Goal: Information Seeking & Learning: Learn about a topic

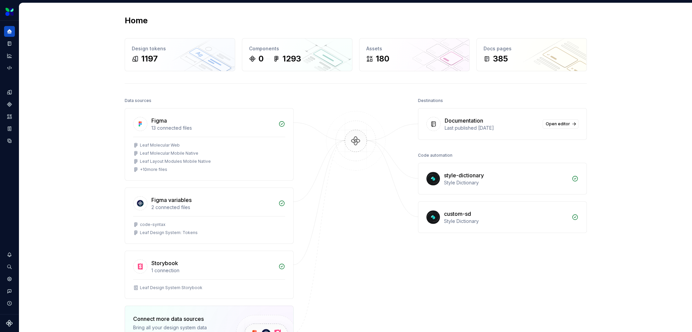
click at [221, 94] on div "Home Design tokens 1197 Components 0 1293 Assets 180 Docs pages 385 Data source…" at bounding box center [356, 219] width 487 height 432
click at [15, 23] on button "Expand sidebar" at bounding box center [13, 20] width 9 height 9
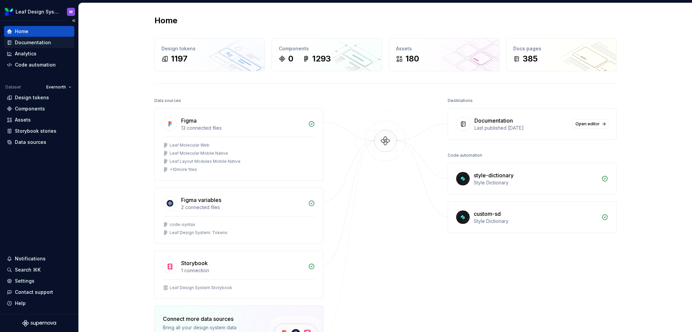
click at [44, 44] on div "Documentation" at bounding box center [33, 42] width 36 height 7
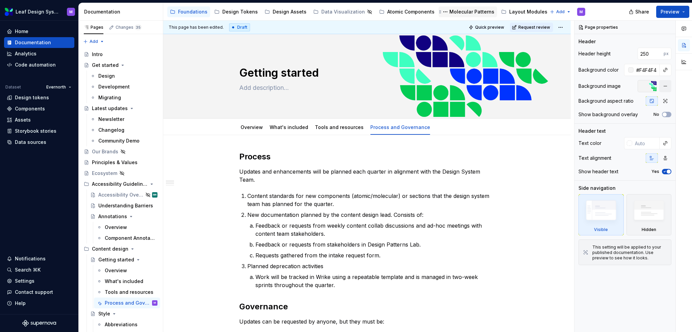
click at [441, 9] on div "Molecular Patterns" at bounding box center [467, 12] width 53 height 8
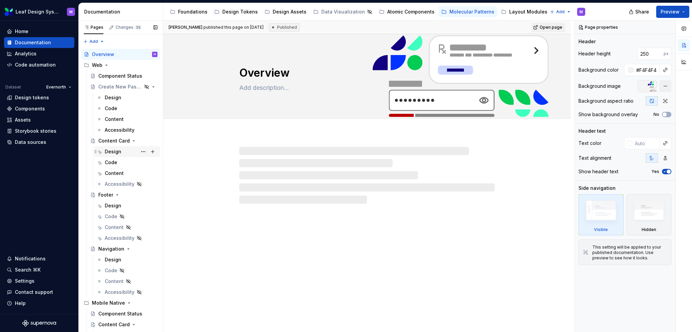
click at [118, 154] on div "Design" at bounding box center [113, 151] width 17 height 7
click at [116, 173] on div "Content" at bounding box center [114, 173] width 19 height 7
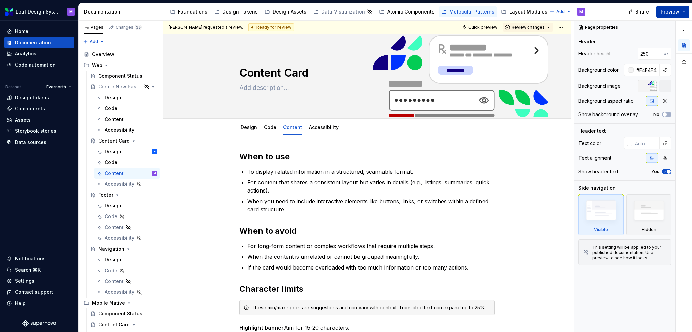
click at [682, 13] on button "Preview" at bounding box center [672, 12] width 33 height 12
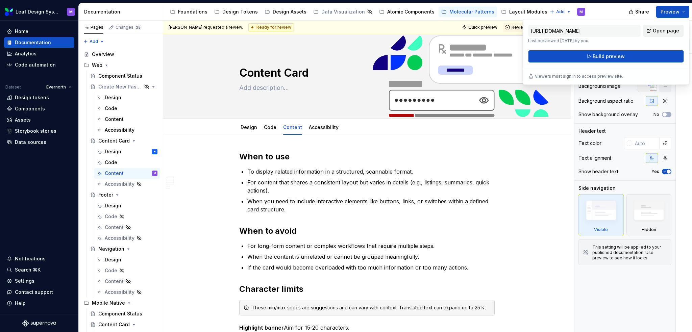
click at [656, 26] on link "Open page" at bounding box center [663, 31] width 41 height 12
click at [629, 31] on input "[URL][DOMAIN_NAME]" at bounding box center [584, 31] width 112 height 12
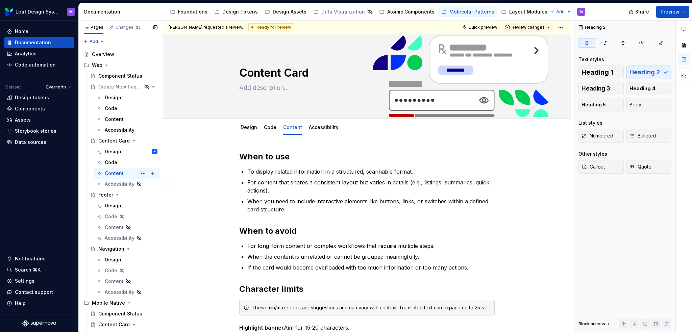
click at [116, 176] on div "Content" at bounding box center [114, 173] width 19 height 7
click at [139, 174] on button "Page tree" at bounding box center [143, 173] width 9 height 9
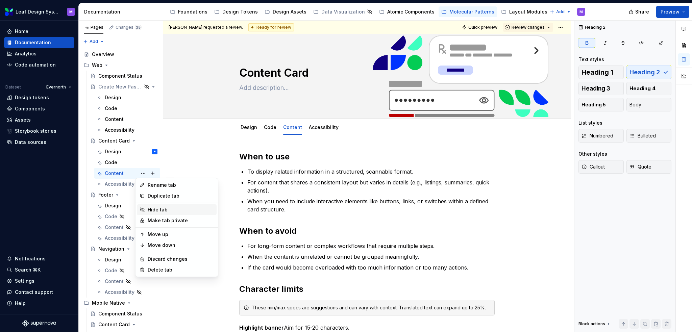
click at [153, 211] on div "Hide tab" at bounding box center [181, 209] width 66 height 7
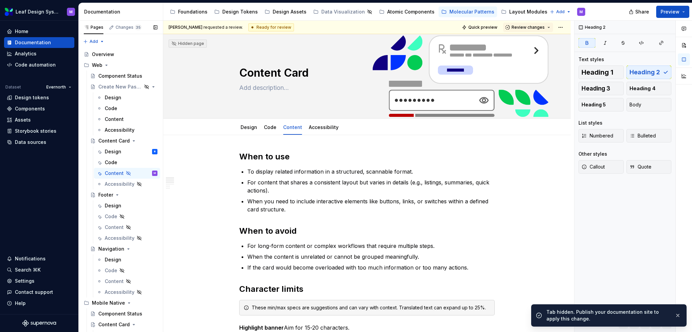
click at [0, 0] on button "Page tree" at bounding box center [0, 0] width 0 height 0
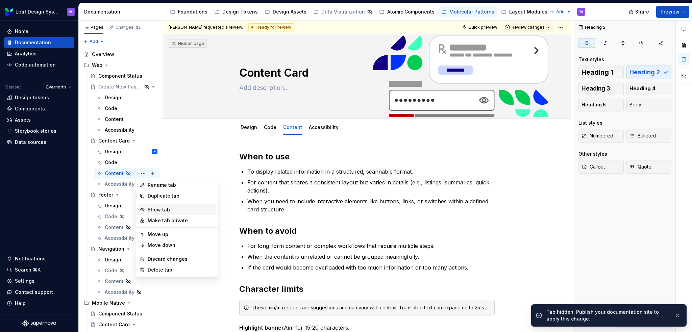
click at [150, 211] on div "Show tab" at bounding box center [181, 209] width 66 height 7
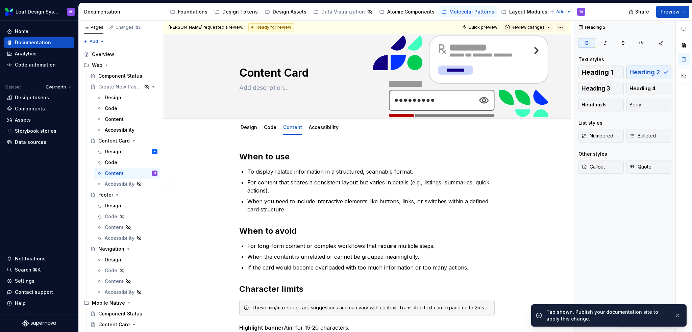
click at [561, 26] on html "Leaf Design System M Home Documentation Analytics Code automation Dataset Evern…" at bounding box center [346, 166] width 692 height 332
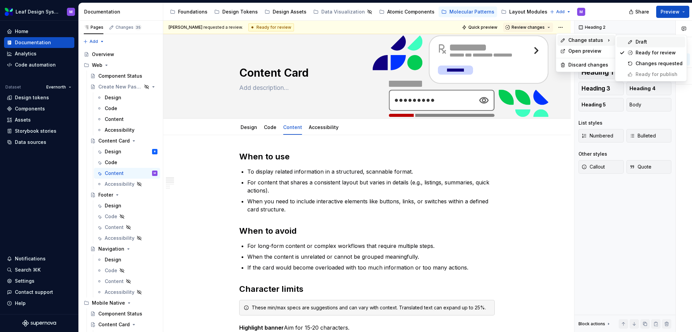
click at [639, 43] on div "Draft" at bounding box center [659, 42] width 47 height 7
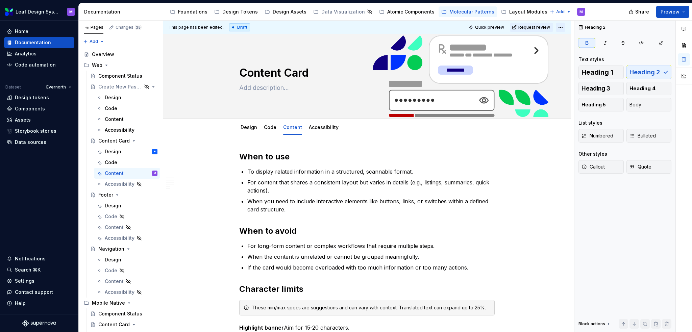
click at [563, 25] on html "Leaf Design System M Home Documentation Analytics Code automation Dataset Evern…" at bounding box center [346, 166] width 692 height 332
click at [572, 53] on div "Open preview" at bounding box center [590, 51] width 44 height 7
click at [682, 10] on button "Preview" at bounding box center [672, 12] width 33 height 12
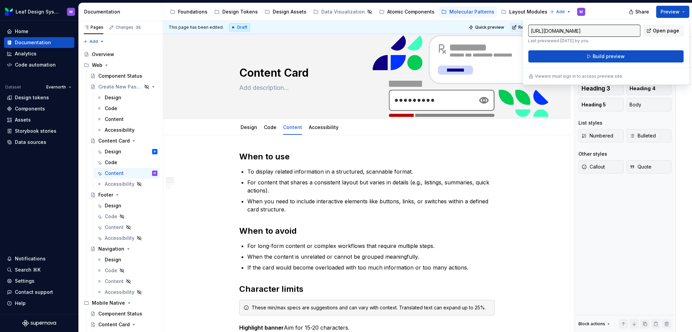
click at [611, 29] on input "[URL][DOMAIN_NAME]" at bounding box center [584, 31] width 112 height 12
click at [541, 201] on div "This page has been edited. Draft Quick preview Request review Content Card Edit…" at bounding box center [368, 177] width 411 height 312
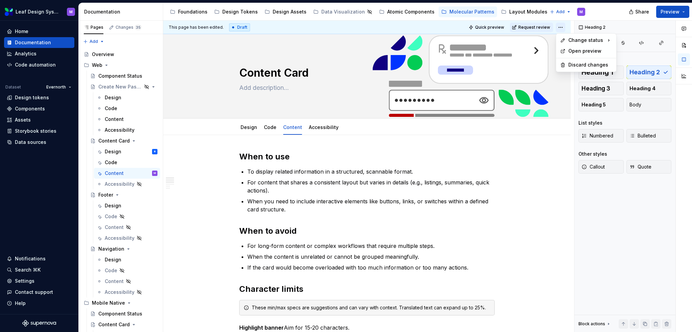
click at [563, 28] on html "Leaf Design System M Home Documentation Analytics Code automation Dataset Evern…" at bounding box center [346, 166] width 692 height 332
click at [490, 27] on html "Leaf Design System M Home Documentation Analytics Code automation Dataset Evern…" at bounding box center [346, 166] width 692 height 332
click at [490, 28] on span "Quick preview" at bounding box center [489, 27] width 29 height 5
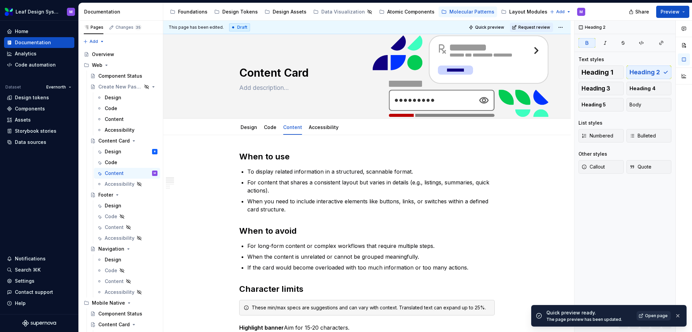
click at [658, 314] on span "Open page" at bounding box center [656, 315] width 23 height 5
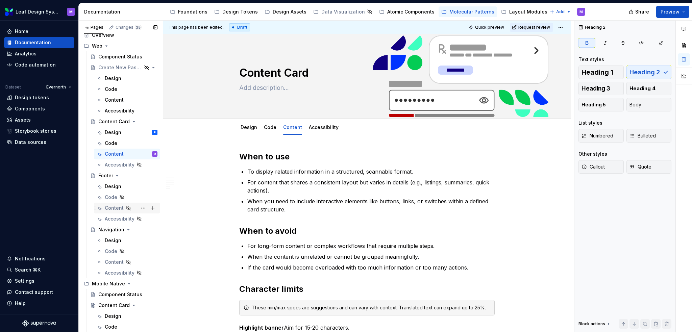
scroll to position [39, 0]
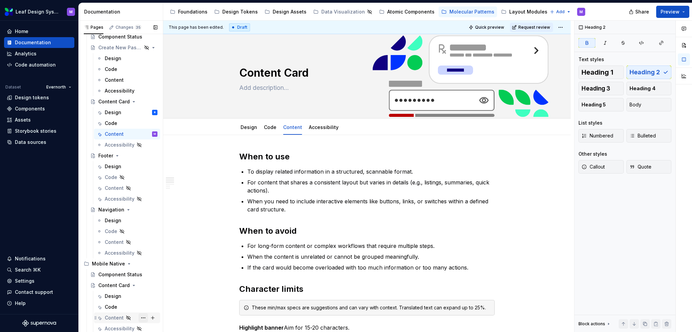
click at [140, 316] on button "Page tree" at bounding box center [143, 317] width 9 height 9
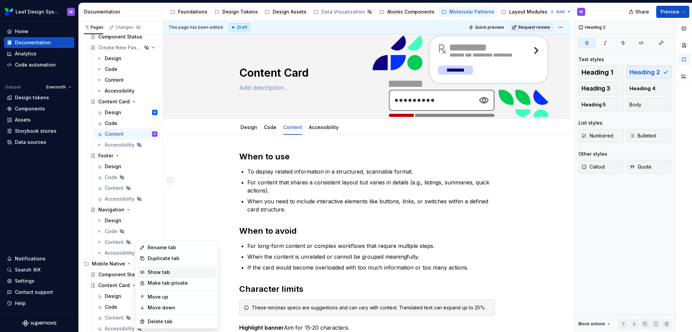
click at [157, 273] on div "Show tab" at bounding box center [181, 272] width 66 height 7
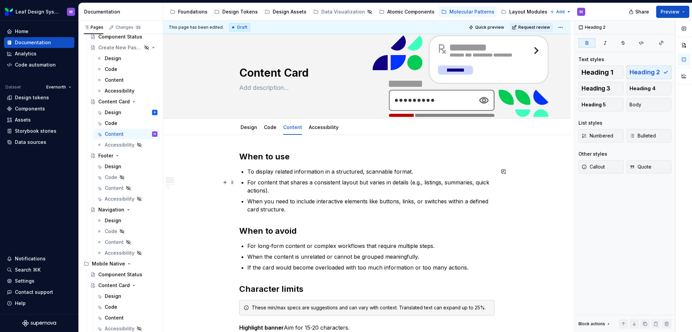
type textarea "*"
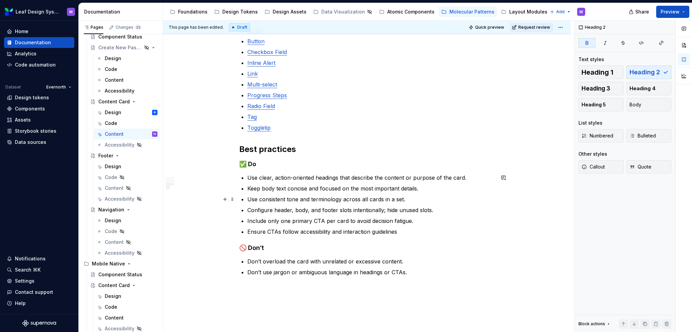
scroll to position [412, 0]
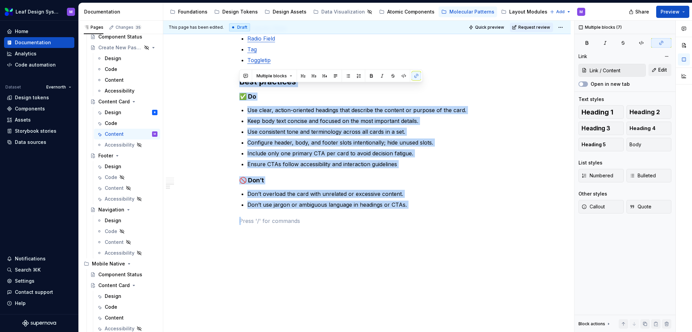
type input "Alert / Content"
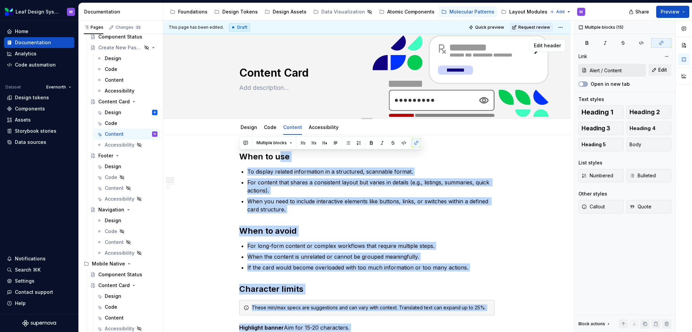
type textarea "*"
type input "Alert / Content/ Content specs"
drag, startPoint x: 419, startPoint y: 209, endPoint x: 238, endPoint y: 141, distance: 193.1
copy div "Lore ip dol Si ametcon adipisc elitseddoei te i utlaboreet, doloremag aliqua. E…"
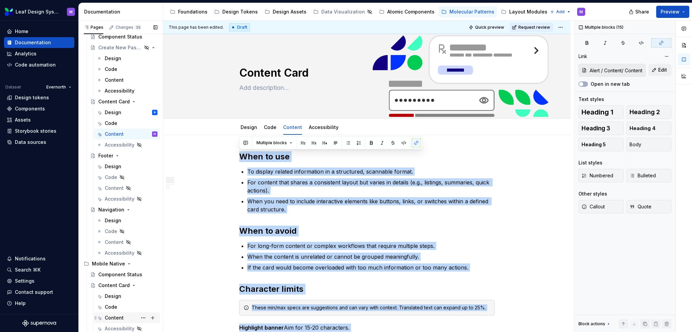
click at [119, 317] on div "Content" at bounding box center [114, 318] width 19 height 7
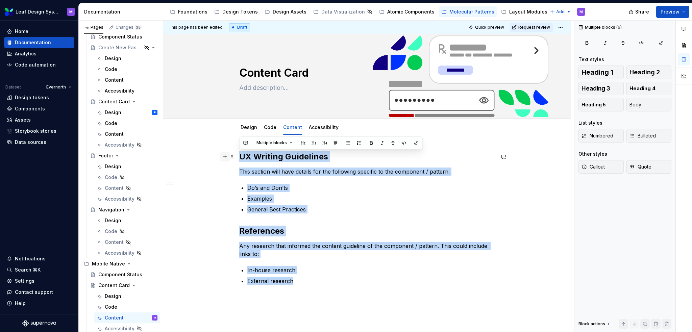
drag, startPoint x: 299, startPoint y: 284, endPoint x: 220, endPoint y: 154, distance: 151.9
click at [239, 154] on div "UX Writing Guidelines This section will have details for the following specific…" at bounding box center [366, 222] width 255 height 142
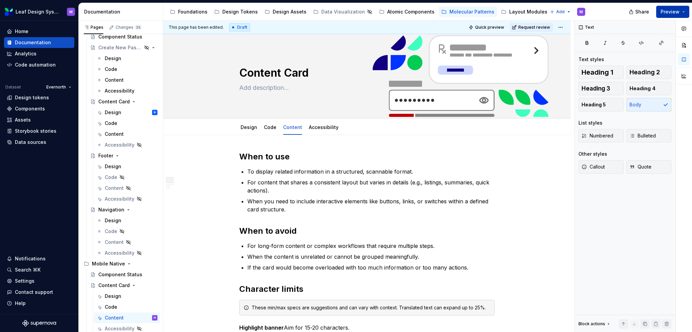
click at [681, 15] on button "Preview" at bounding box center [672, 12] width 33 height 12
click at [683, 14] on button "Preview" at bounding box center [672, 12] width 33 height 12
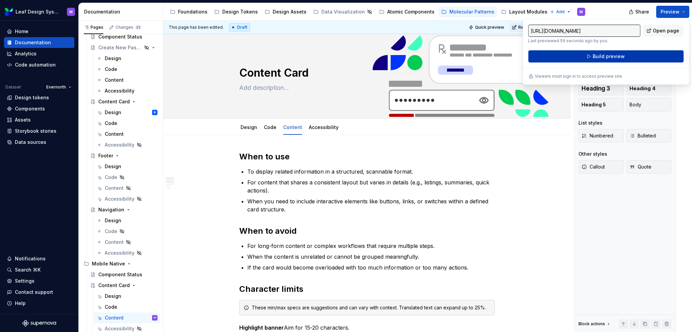
click at [630, 56] on button "Build preview" at bounding box center [605, 56] width 155 height 12
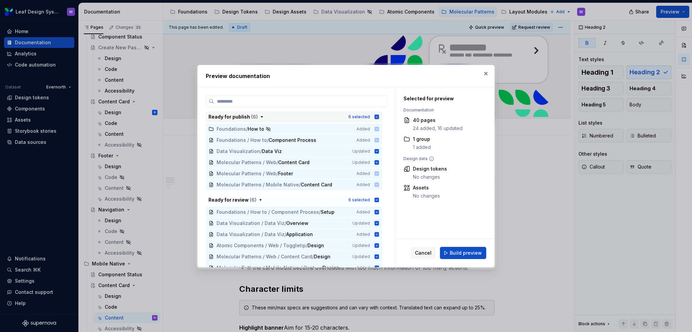
click at [375, 118] on icon "button" at bounding box center [377, 117] width 4 height 4
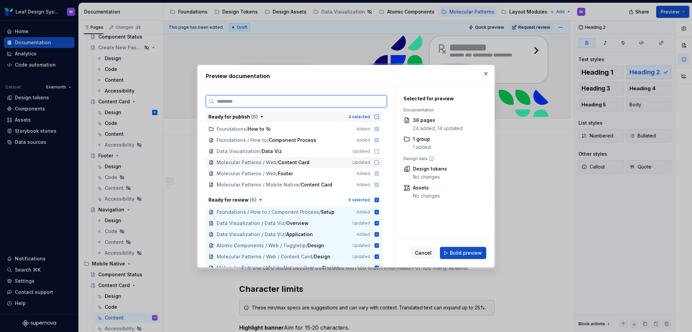
click at [376, 161] on icon at bounding box center [376, 162] width 5 height 5
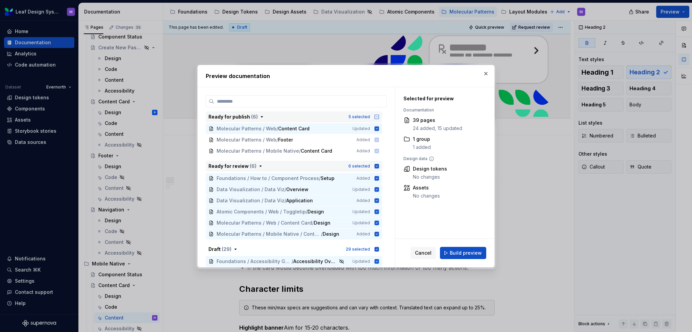
click at [377, 165] on icon "button" at bounding box center [377, 166] width 4 height 4
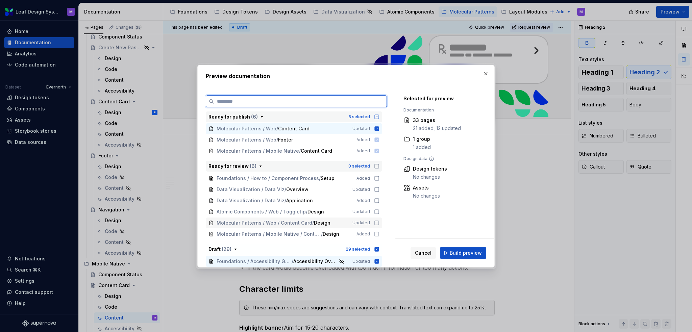
click at [375, 220] on icon at bounding box center [376, 222] width 5 height 5
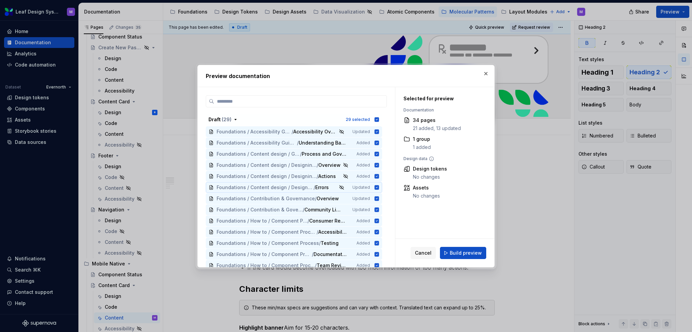
scroll to position [169, 0]
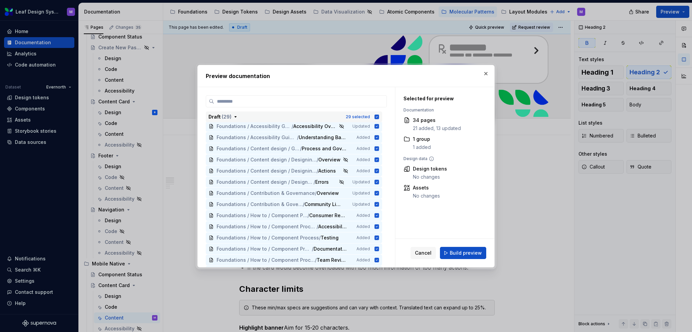
click at [376, 114] on icon "button" at bounding box center [376, 116] width 5 height 5
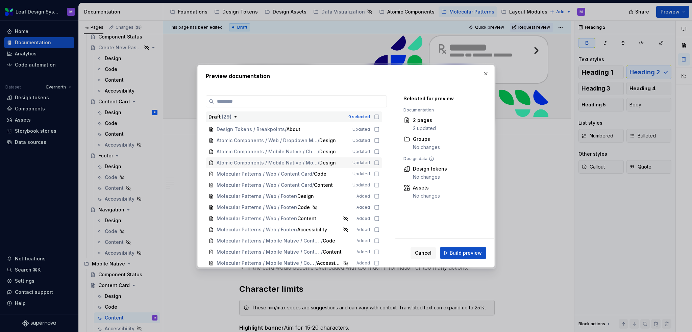
scroll to position [346, 0]
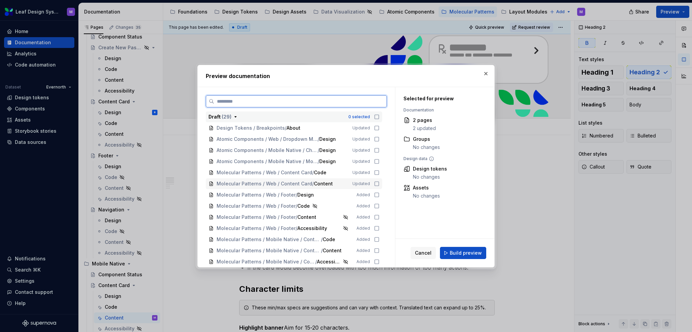
click at [375, 182] on icon at bounding box center [376, 183] width 5 height 5
click at [374, 248] on icon at bounding box center [376, 250] width 5 height 5
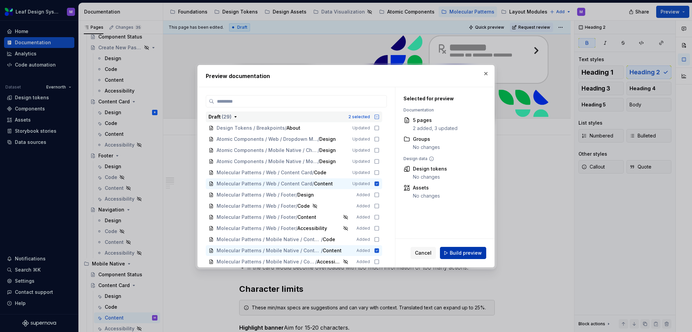
click at [458, 253] on span "Build preview" at bounding box center [466, 253] width 32 height 7
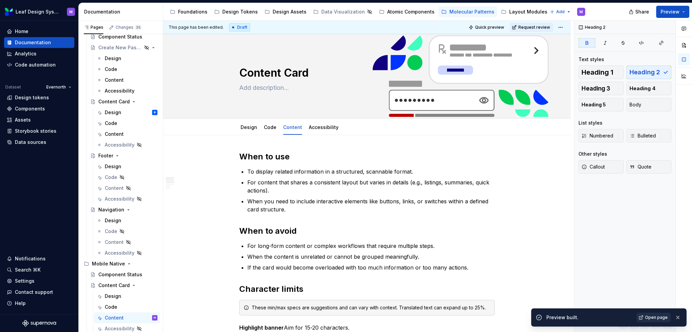
click at [643, 312] on div "Preview built. Open page" at bounding box center [608, 318] width 155 height 18
click at [645, 315] on link "Open page" at bounding box center [654, 317] width 34 height 9
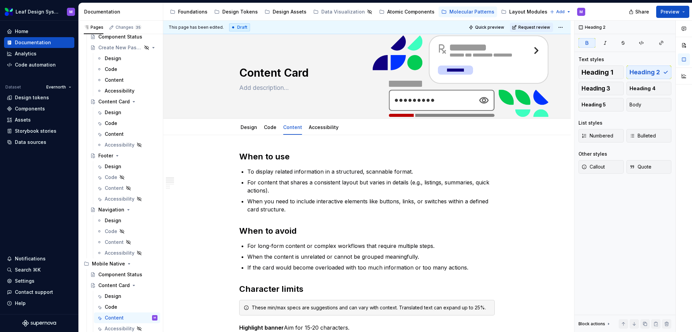
type textarea "*"
